Goal: Transaction & Acquisition: Purchase product/service

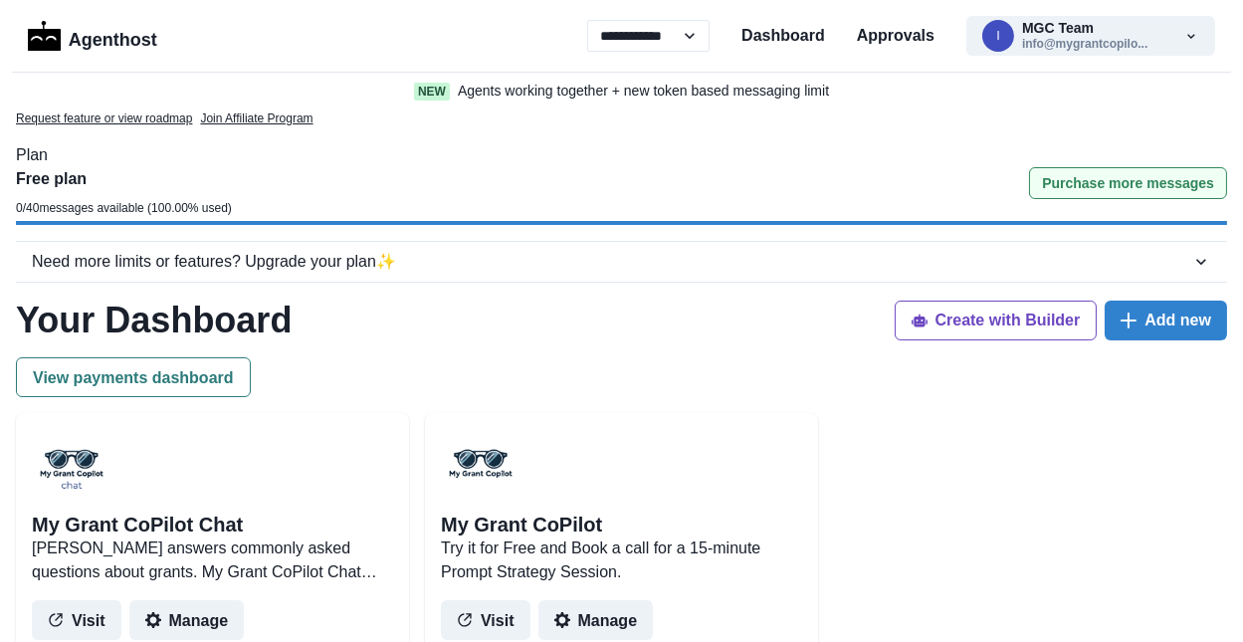
click at [1113, 167] on button "Purchase more messages" at bounding box center [1128, 183] width 198 height 32
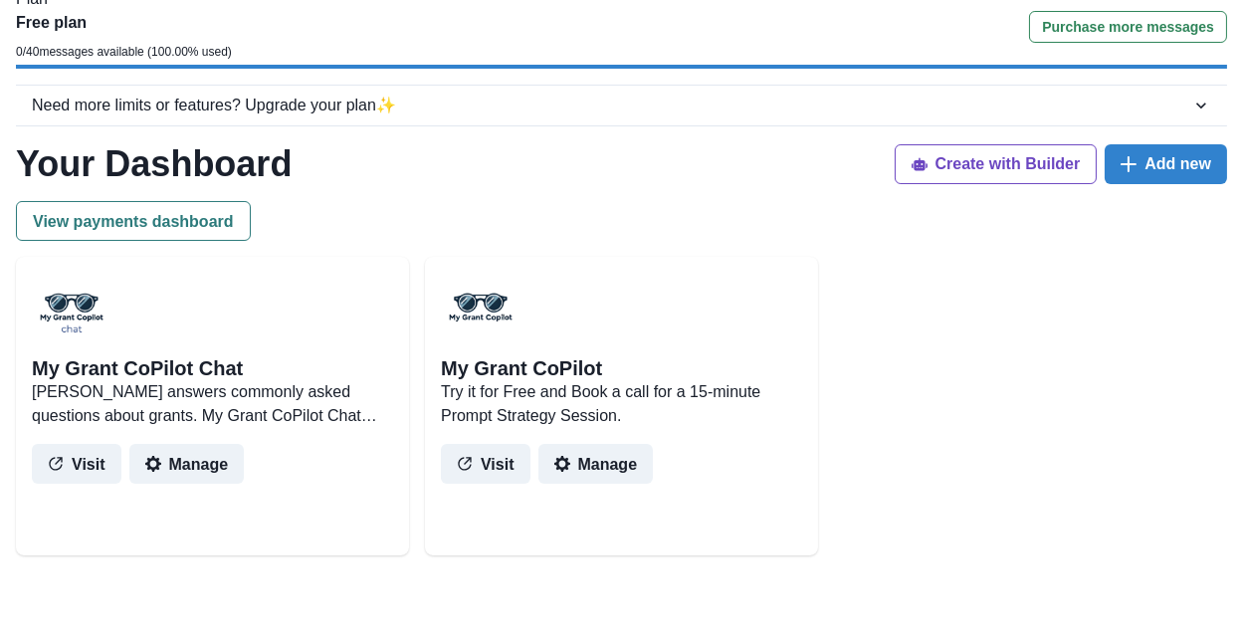
scroll to position [148, 0]
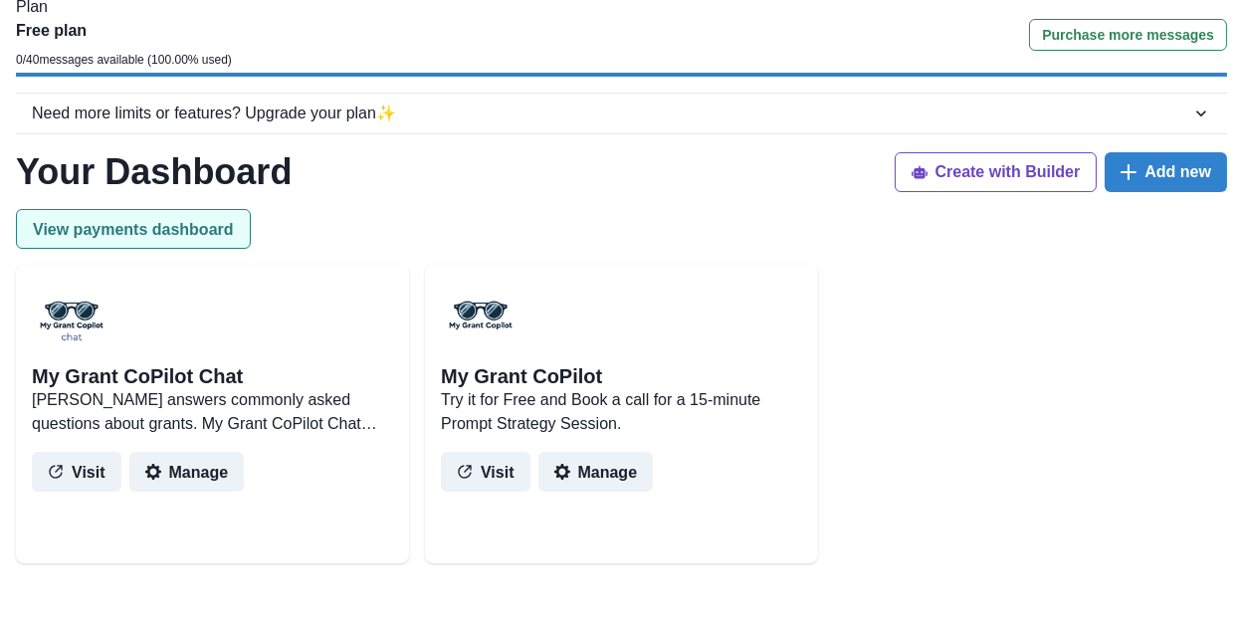
click at [145, 209] on button "View payments dashboard" at bounding box center [133, 229] width 235 height 40
